Goal: Check status: Check status

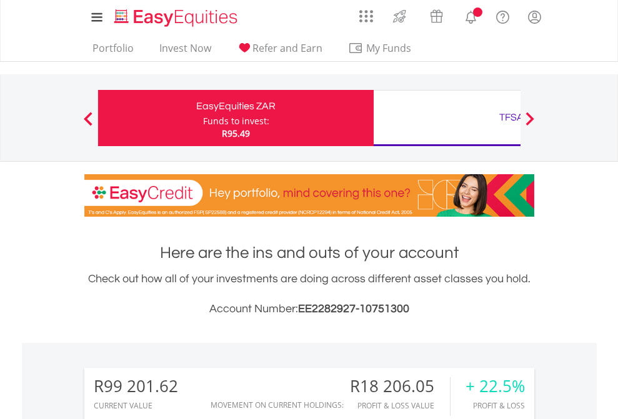
scroll to position [120, 196]
click at [203, 118] on div "Funds to invest:" at bounding box center [236, 121] width 66 height 12
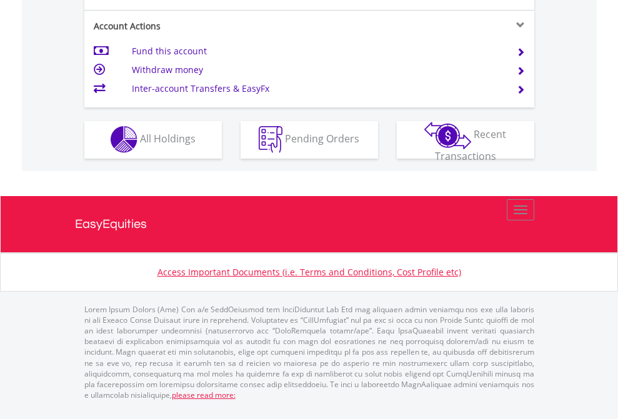
scroll to position [1169, 0]
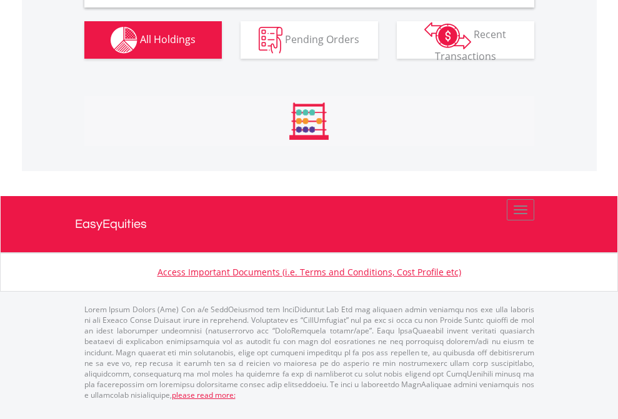
scroll to position [1208, 0]
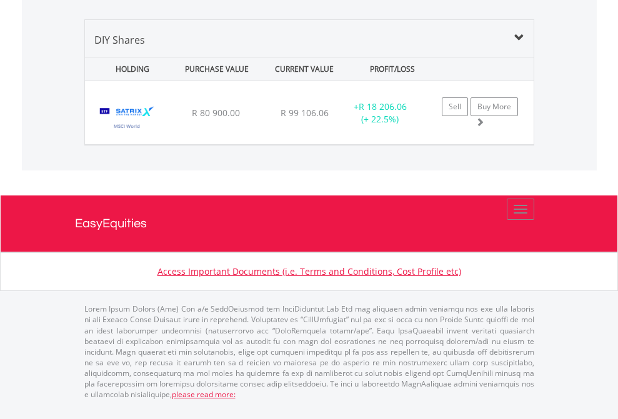
scroll to position [90, 0]
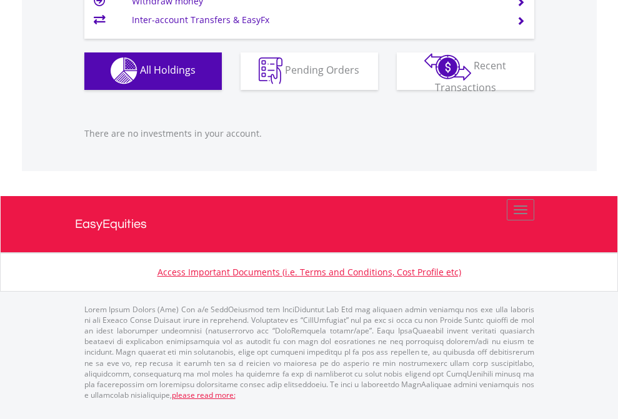
scroll to position [120, 196]
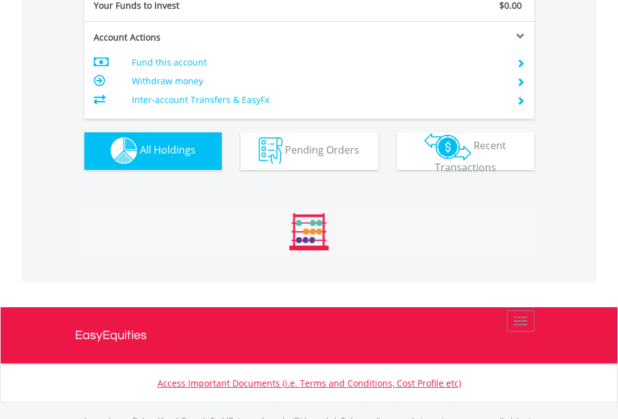
scroll to position [1237, 0]
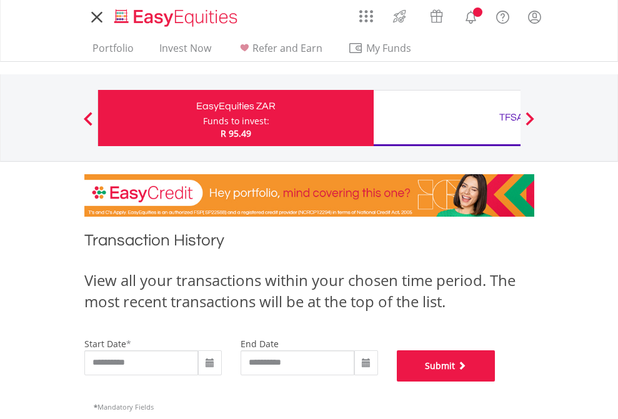
click at [496, 382] on button "Submit" at bounding box center [446, 366] width 99 height 31
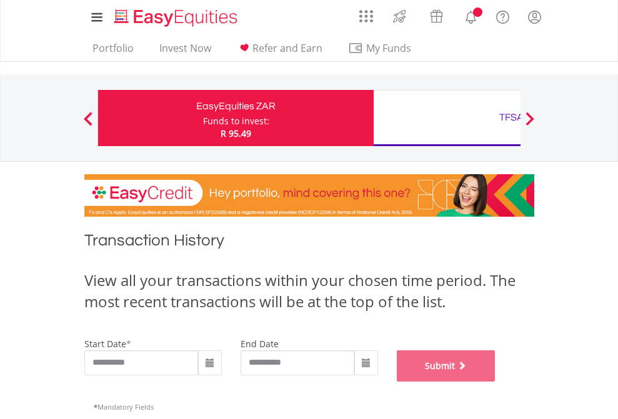
scroll to position [507, 0]
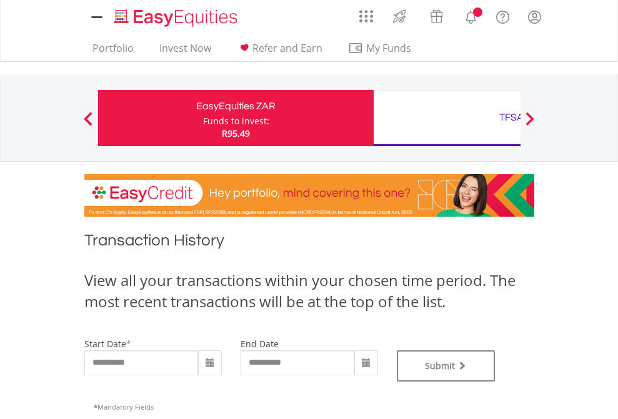
click at [447, 118] on div "TFSA" at bounding box center [511, 117] width 261 height 17
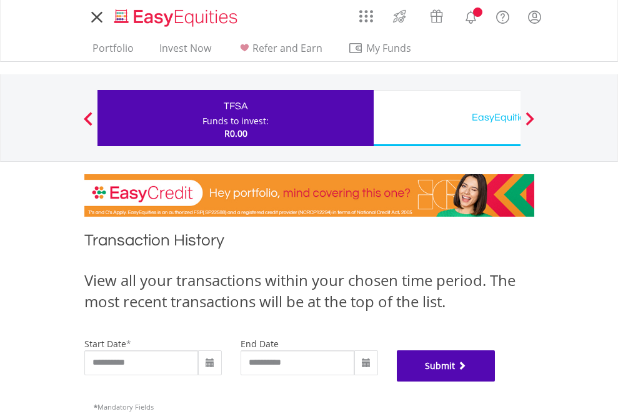
click at [496, 382] on button "Submit" at bounding box center [446, 366] width 99 height 31
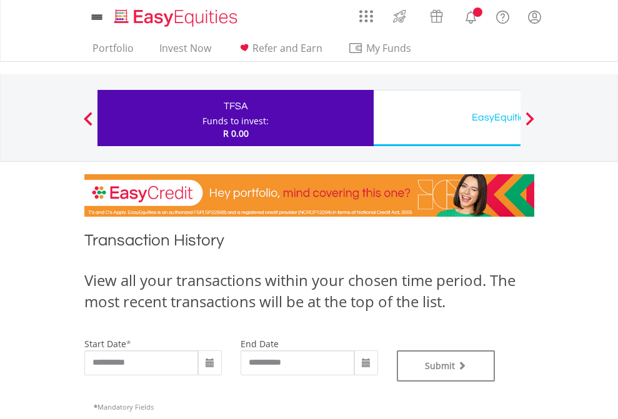
click at [447, 118] on div "EasyEquities USD" at bounding box center [511, 117] width 261 height 17
type input "**********"
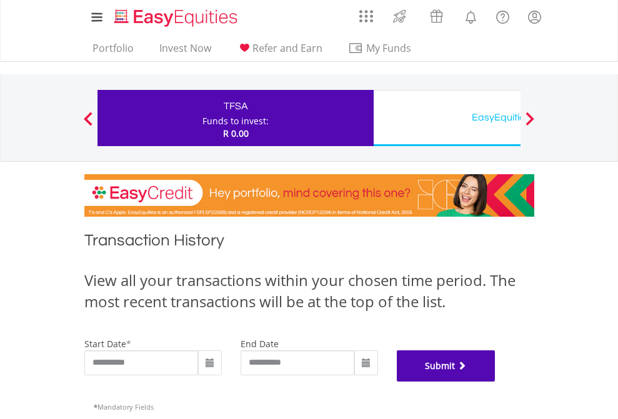
click at [496, 382] on button "Submit" at bounding box center [446, 366] width 99 height 31
